Goal: Register for event/course

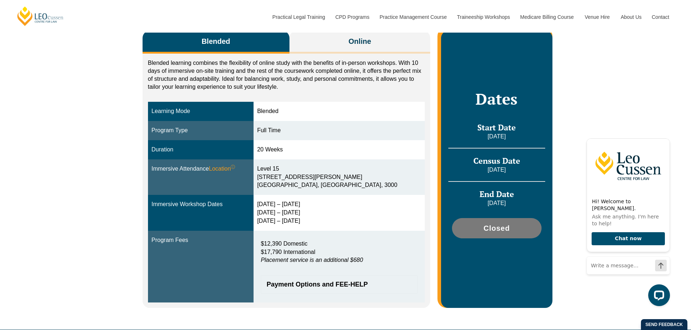
scroll to position [145, 0]
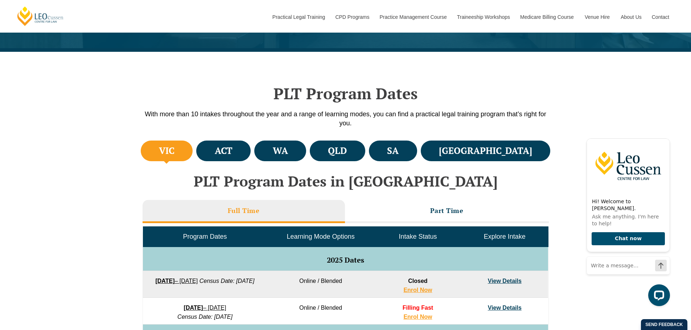
scroll to position [152, 0]
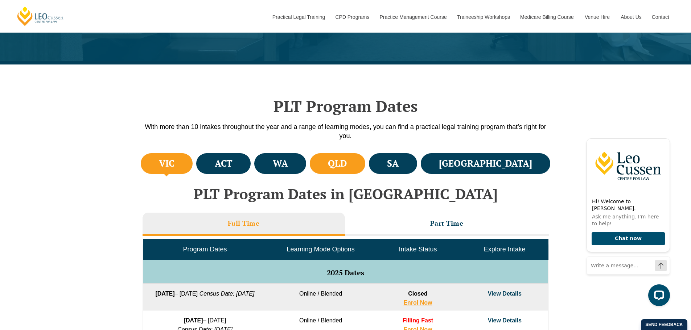
click at [347, 169] on h4 "QLD" at bounding box center [337, 164] width 19 height 12
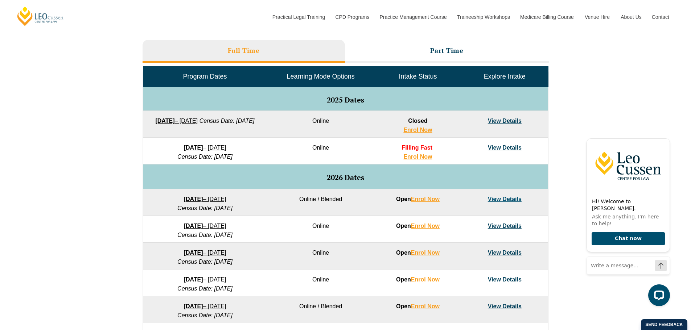
scroll to position [333, 0]
